Goal: Find specific page/section: Find specific page/section

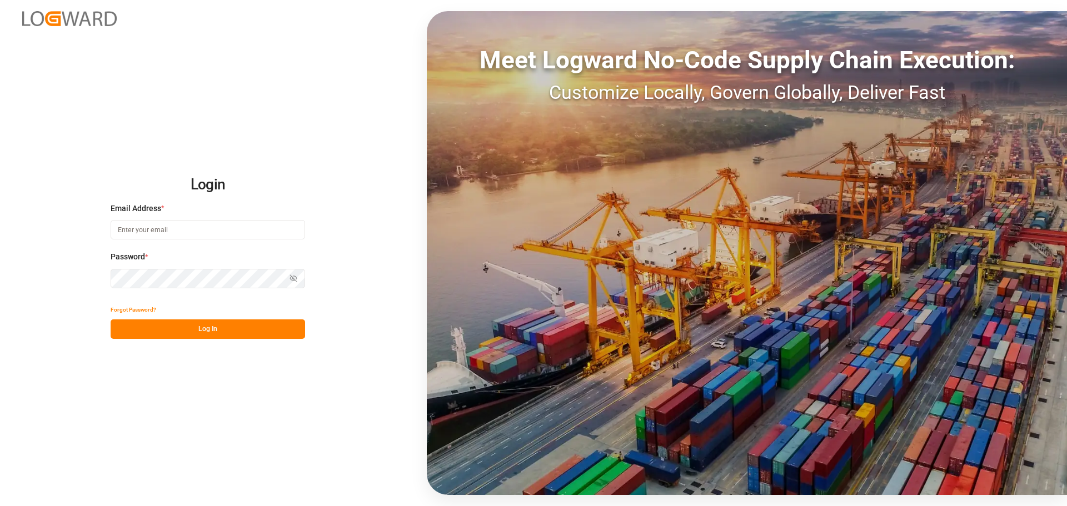
click at [130, 221] on input at bounding box center [208, 229] width 194 height 19
type input "[PERSON_NAME][DOMAIN_NAME][EMAIL_ADDRESS][DOMAIN_NAME]"
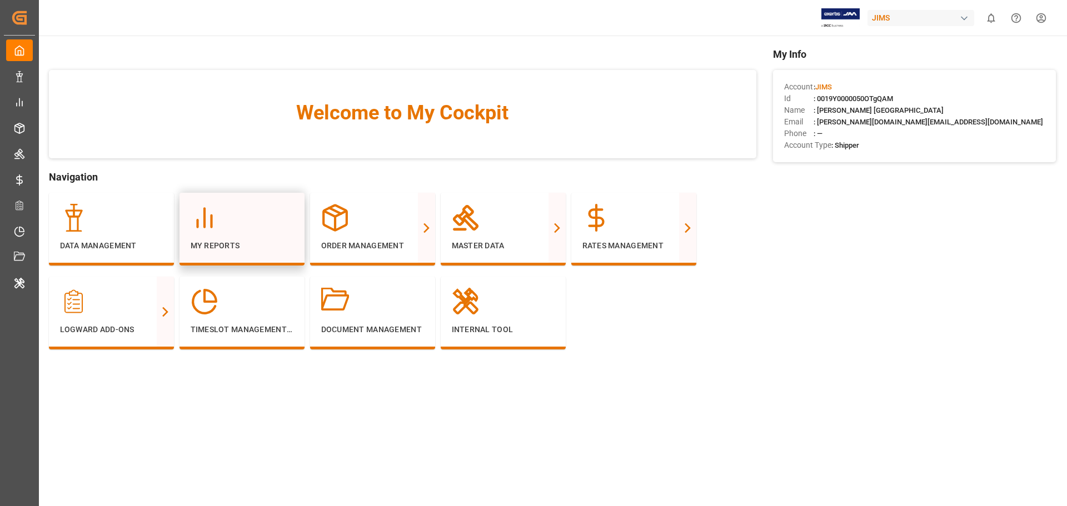
click at [206, 212] on icon at bounding box center [205, 218] width 28 height 28
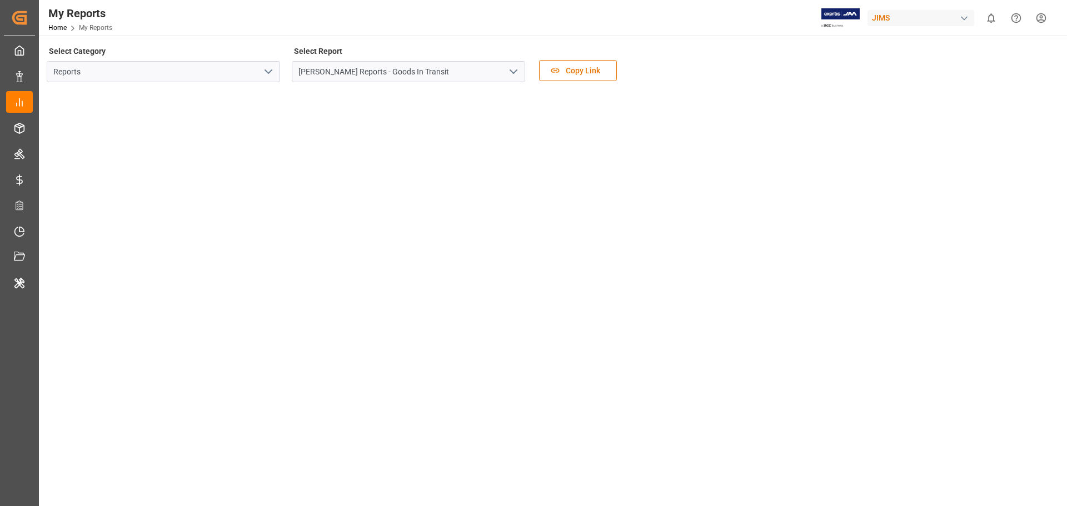
click at [271, 68] on icon "open menu" at bounding box center [268, 71] width 13 height 13
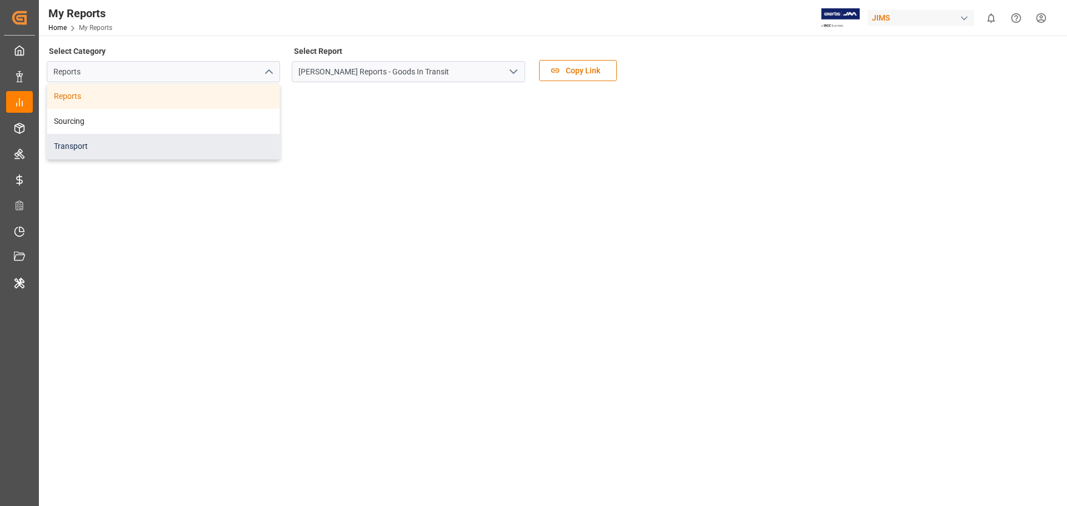
click at [149, 136] on div "Transport" at bounding box center [163, 146] width 232 height 25
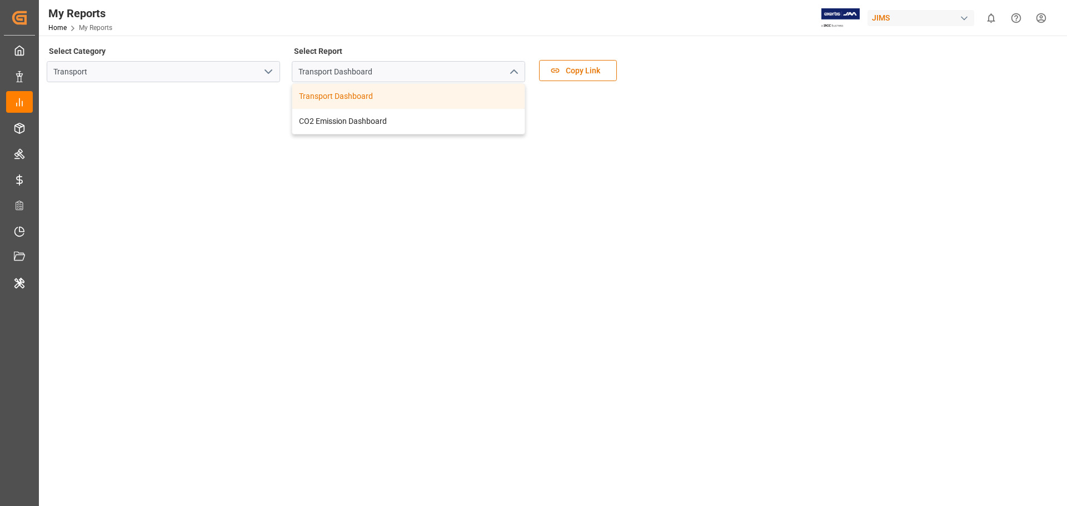
click at [272, 71] on polyline "open menu" at bounding box center [268, 71] width 7 height 3
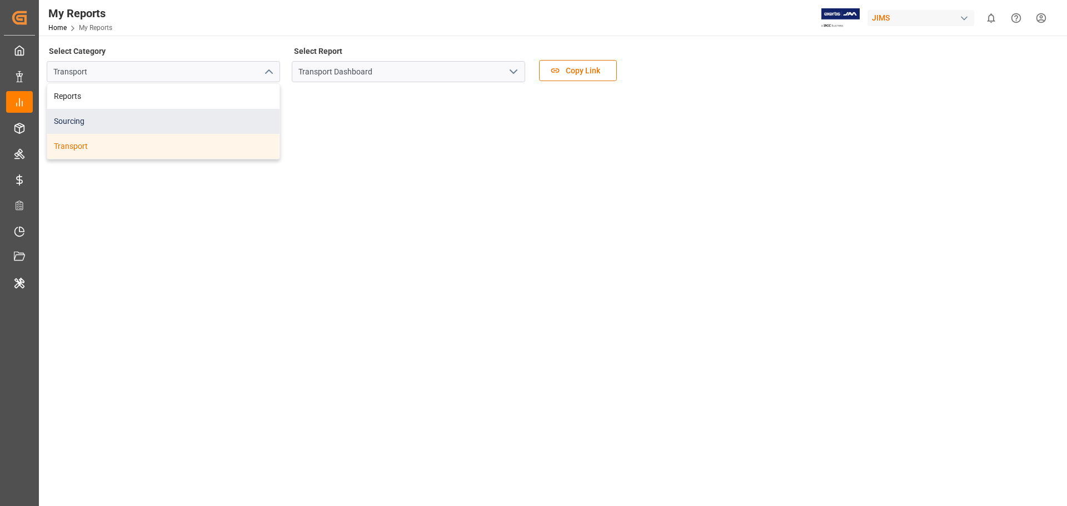
click at [168, 120] on div "Sourcing" at bounding box center [163, 121] width 232 height 25
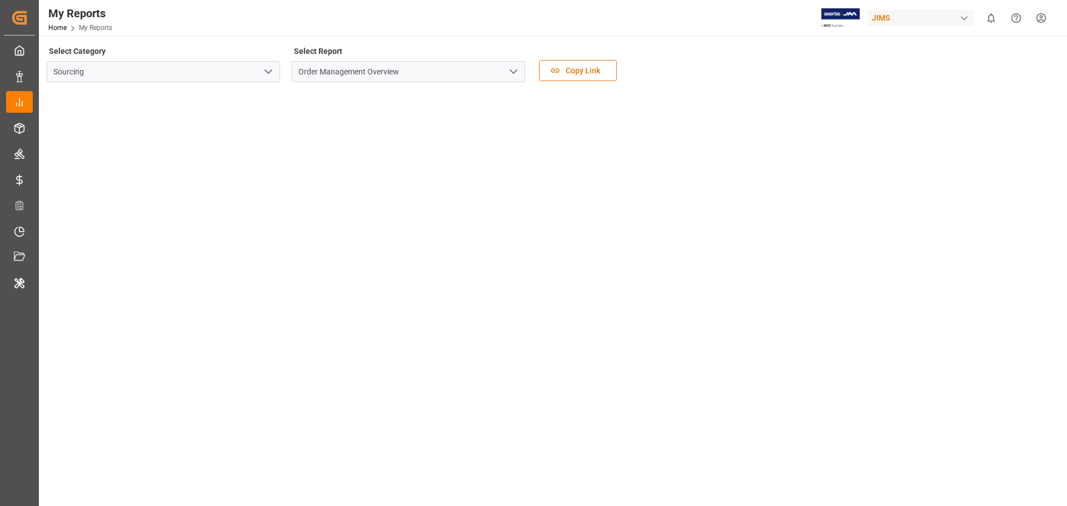
click at [512, 67] on icon "open menu" at bounding box center [513, 71] width 13 height 13
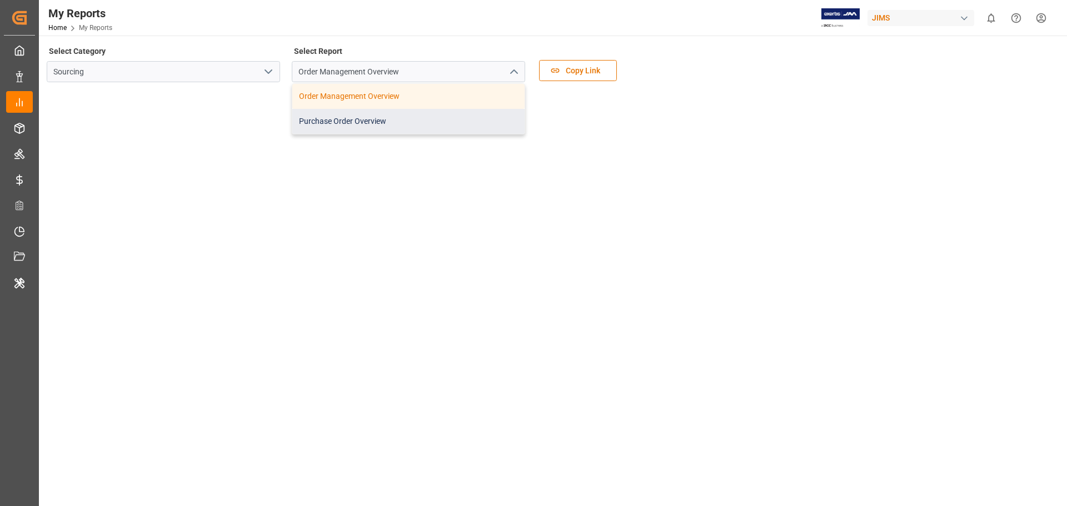
click at [360, 115] on div "Purchase Order Overview" at bounding box center [408, 121] width 232 height 25
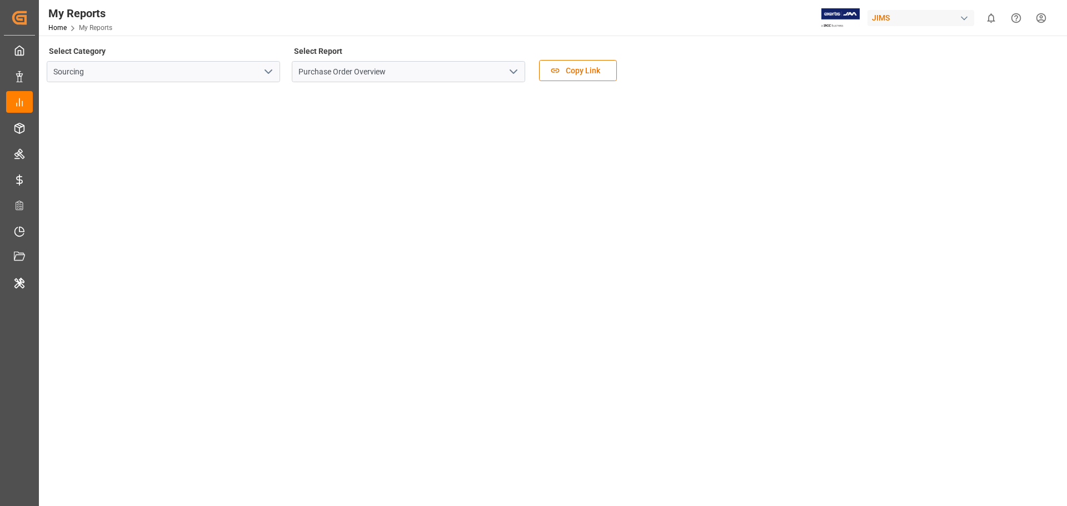
click at [509, 75] on icon "open menu" at bounding box center [513, 71] width 13 height 13
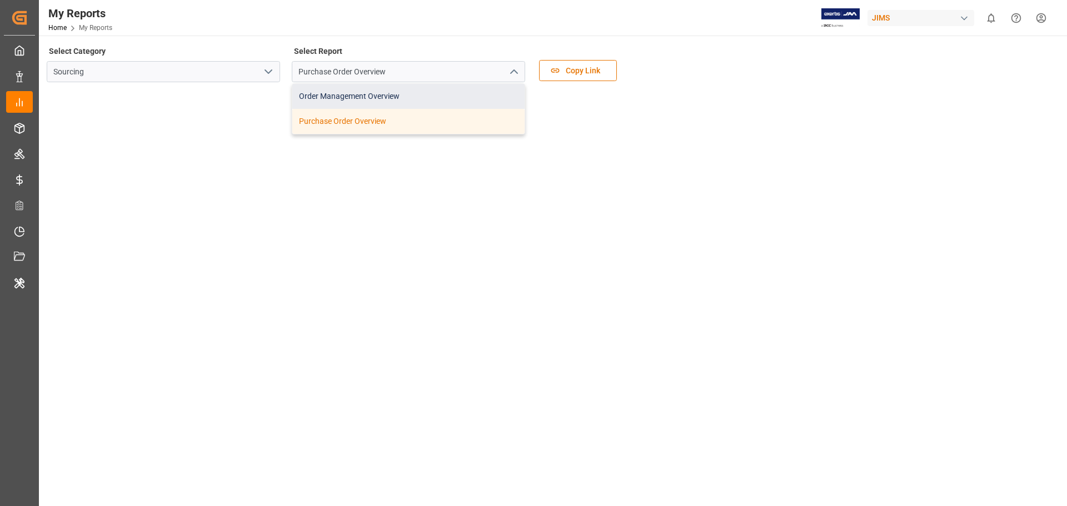
click at [408, 99] on div "Order Management Overview" at bounding box center [408, 96] width 232 height 25
